Goal: Information Seeking & Learning: Learn about a topic

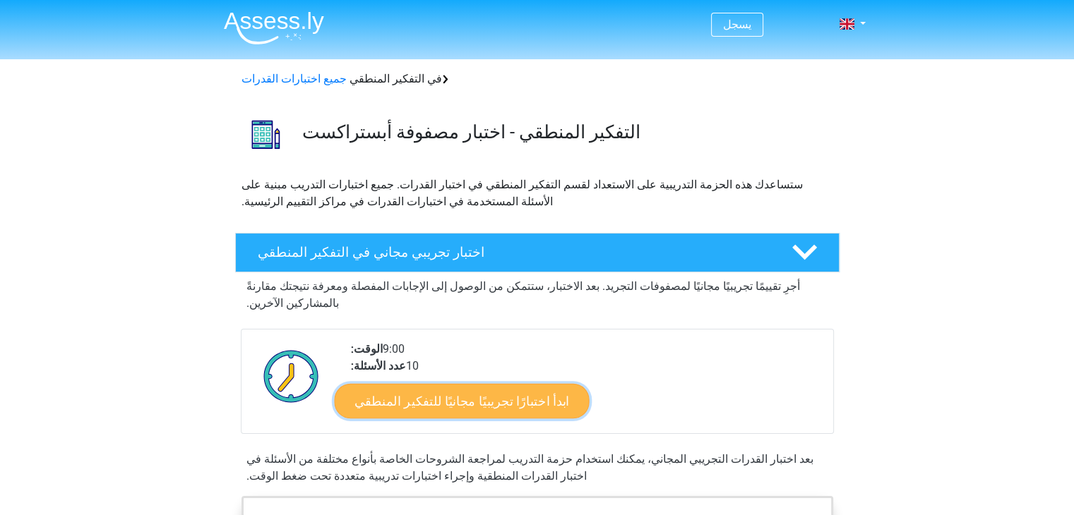
click at [463, 393] on font "ابدأ اختبارًا تجريبيًا مجانيًا للتفكير المنطقي" at bounding box center [461, 401] width 215 height 16
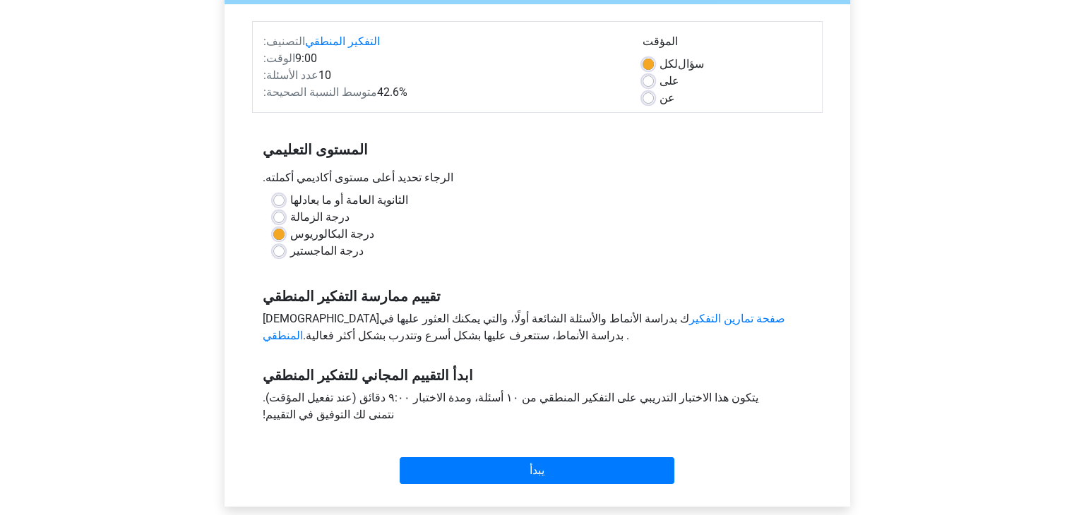
scroll to position [212, 0]
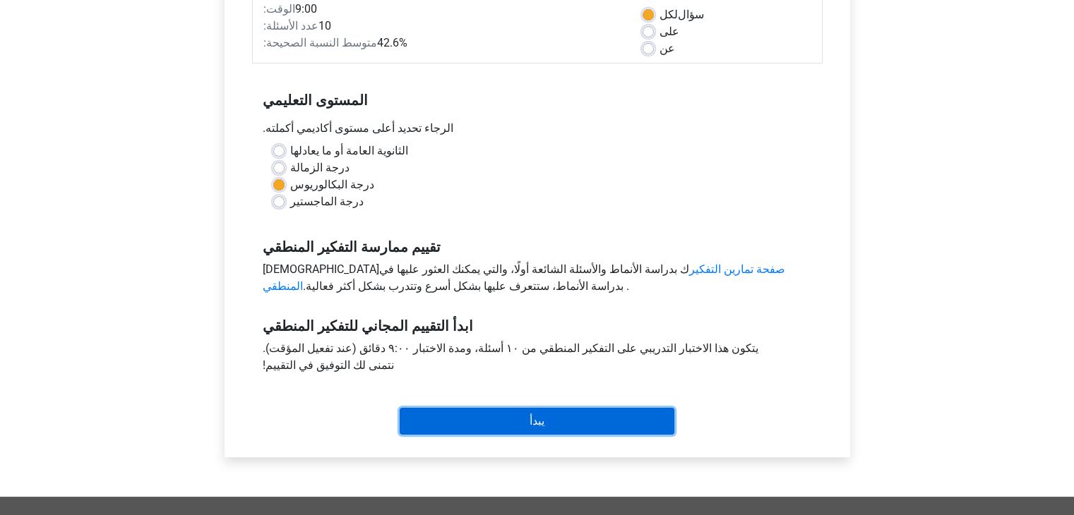
click at [542, 417] on input "يبدأ" at bounding box center [537, 421] width 275 height 27
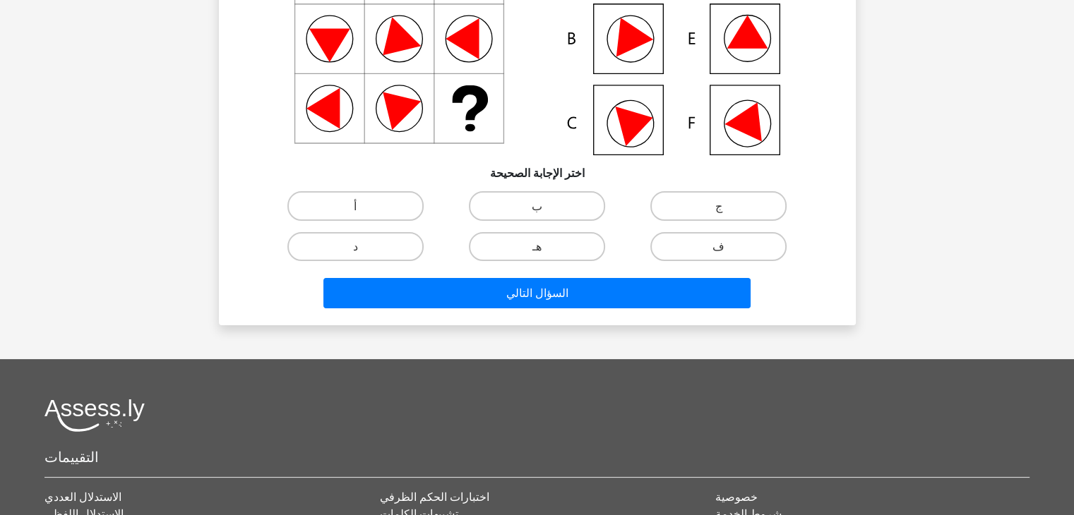
scroll to position [71, 0]
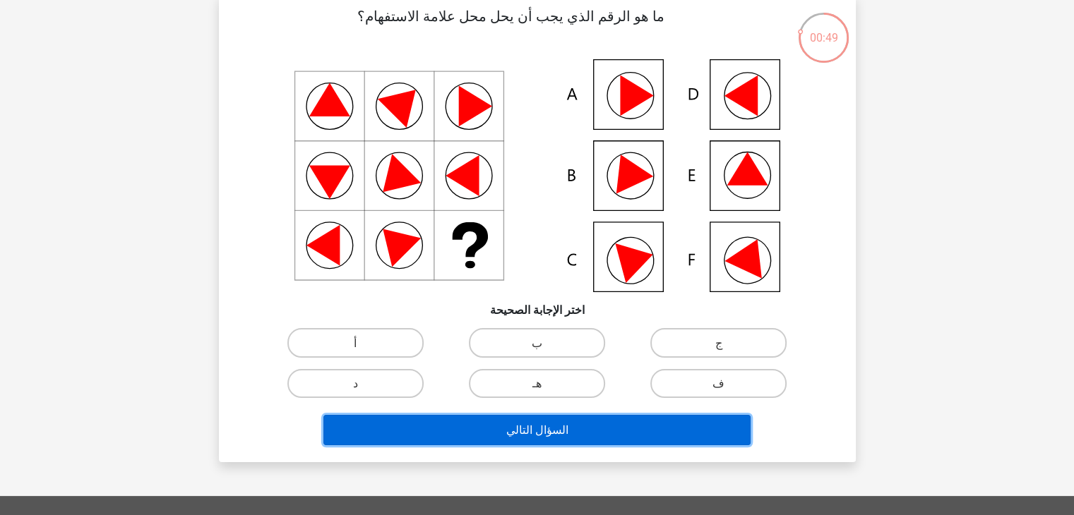
click at [548, 419] on button "السؤال التالي" at bounding box center [536, 430] width 427 height 30
click at [548, 427] on font "السؤال التالي" at bounding box center [536, 430] width 62 height 13
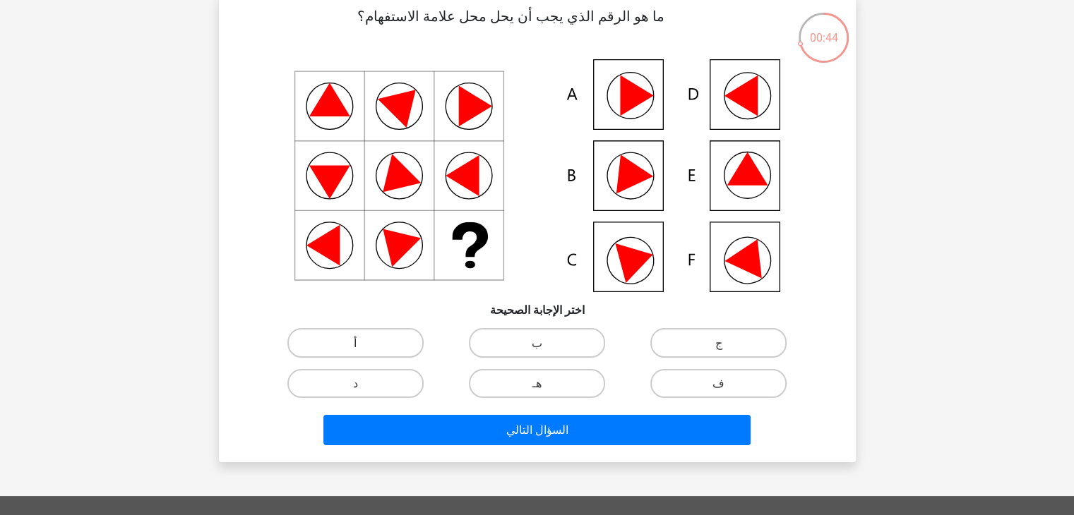
click at [378, 340] on label "أ" at bounding box center [355, 342] width 136 height 29
click at [364, 342] on input "أ" at bounding box center [359, 346] width 9 height 9
radio input "true"
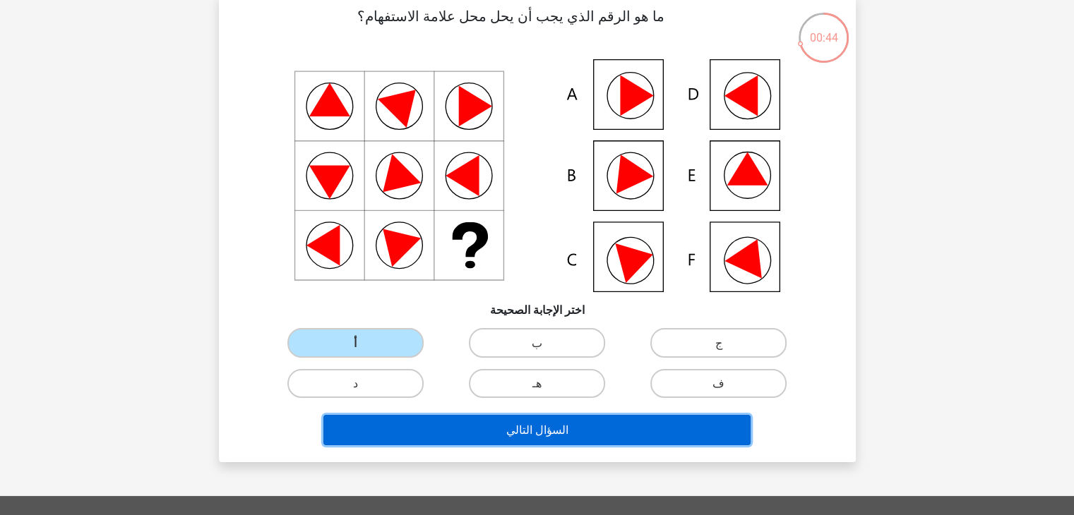
click at [532, 422] on button "السؤال التالي" at bounding box center [536, 430] width 427 height 30
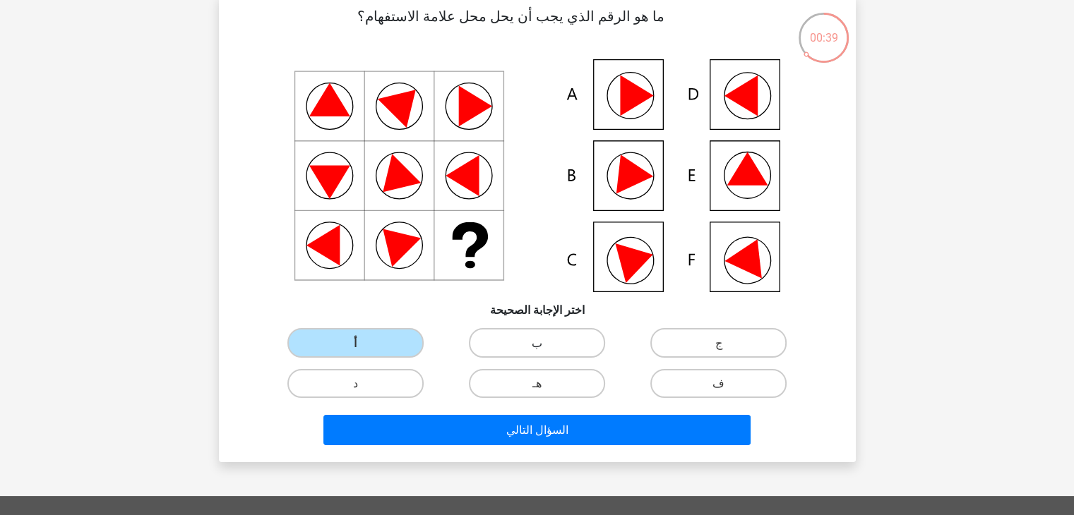
click at [539, 340] on font "ب" at bounding box center [537, 343] width 11 height 13
click at [539, 342] on input "ب" at bounding box center [540, 346] width 9 height 9
radio input "true"
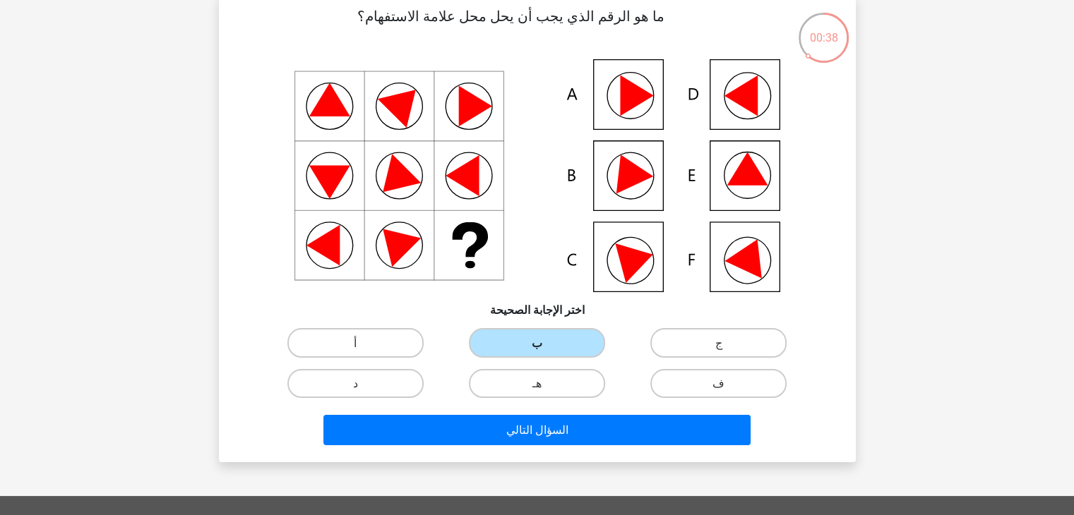
click at [539, 340] on font "ب" at bounding box center [537, 343] width 11 height 13
click at [539, 342] on input "ب" at bounding box center [540, 346] width 9 height 9
click at [539, 340] on font "ب" at bounding box center [537, 343] width 11 height 13
click at [539, 342] on input "ب" at bounding box center [540, 346] width 9 height 9
click at [539, 340] on font "ب" at bounding box center [537, 343] width 11 height 13
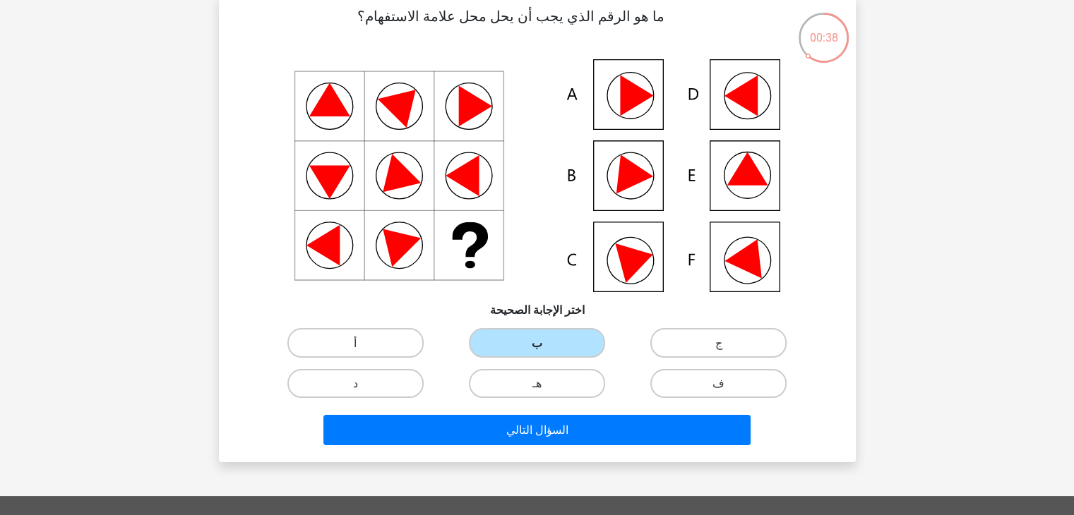
click at [539, 342] on input "ب" at bounding box center [540, 346] width 9 height 9
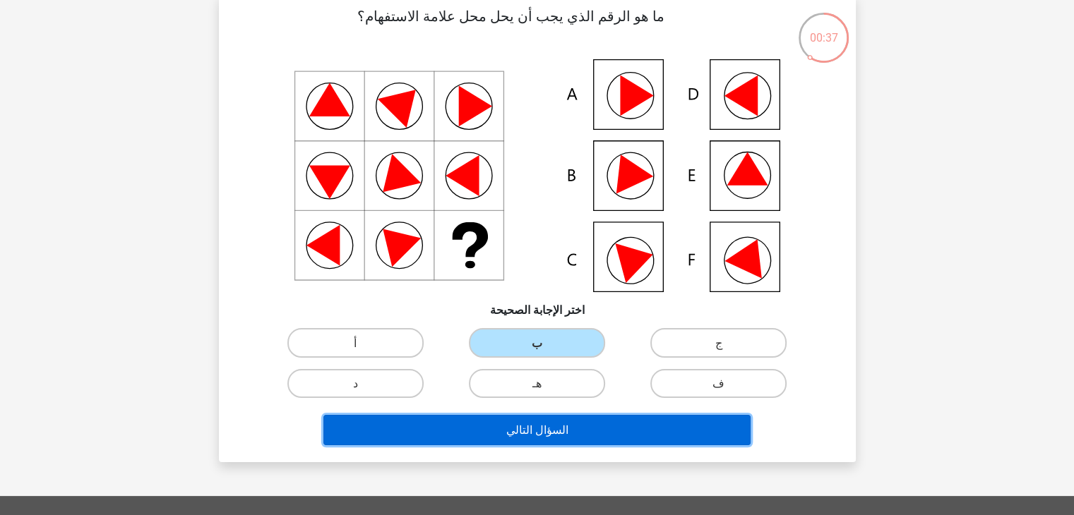
click at [543, 424] on font "السؤال التالي" at bounding box center [536, 430] width 62 height 13
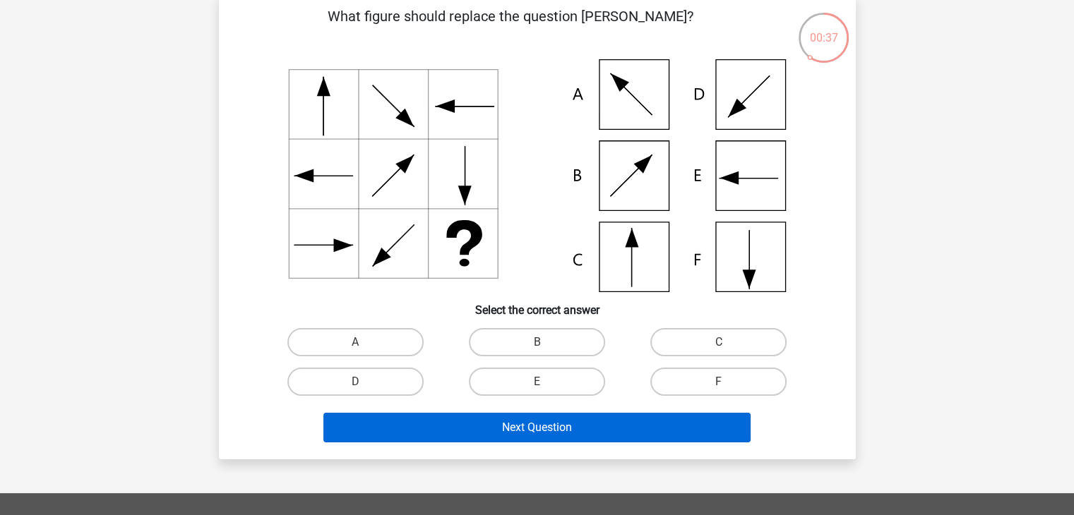
scroll to position [65, 0]
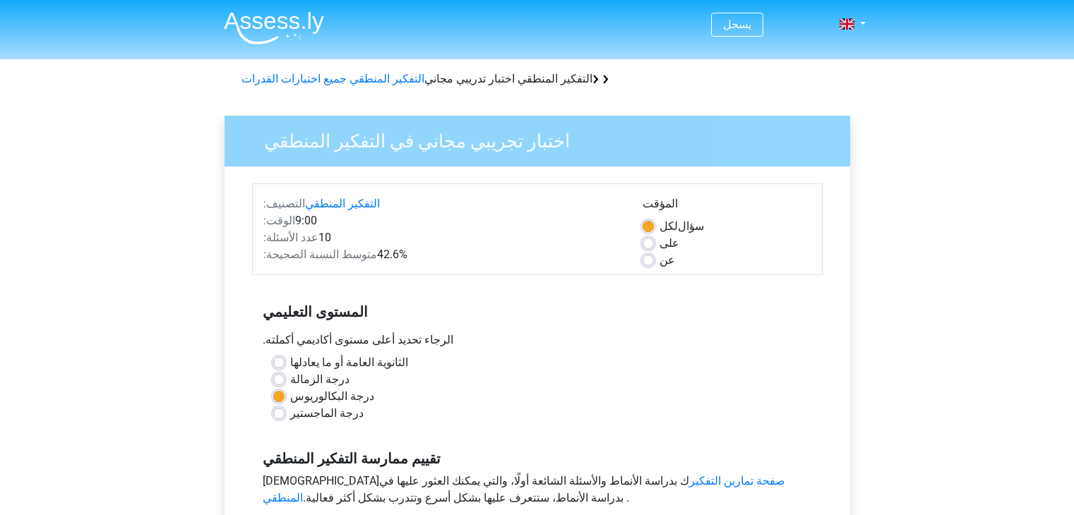
scroll to position [212, 0]
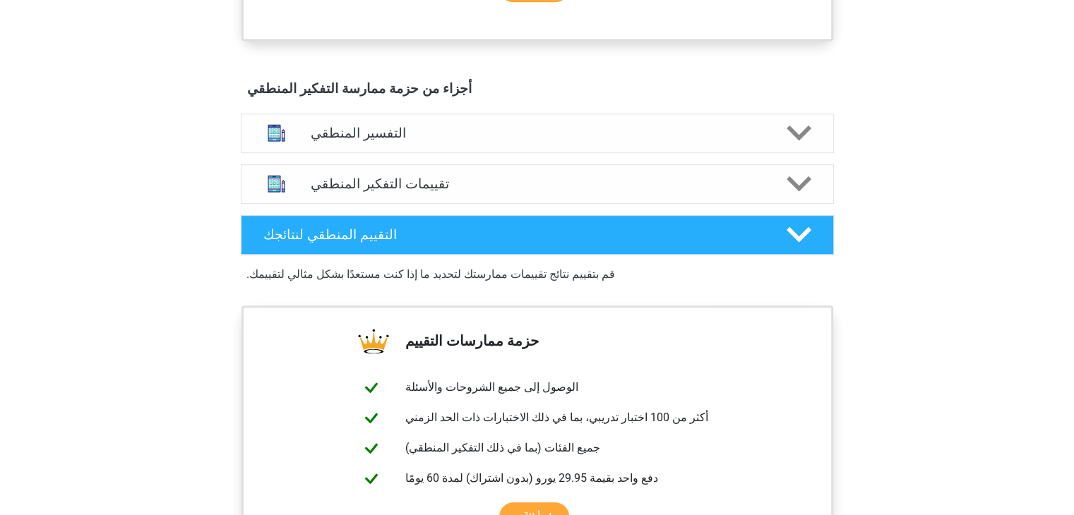
scroll to position [706, 0]
